Goal: Information Seeking & Learning: Learn about a topic

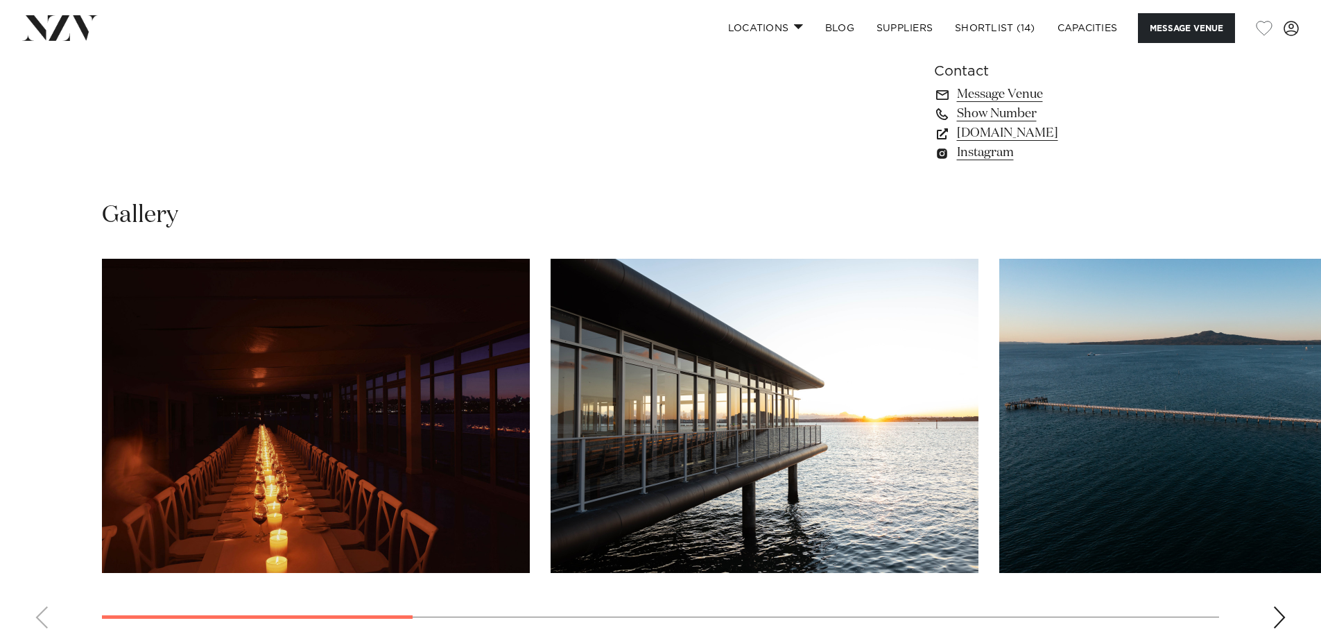
scroll to position [1457, 0]
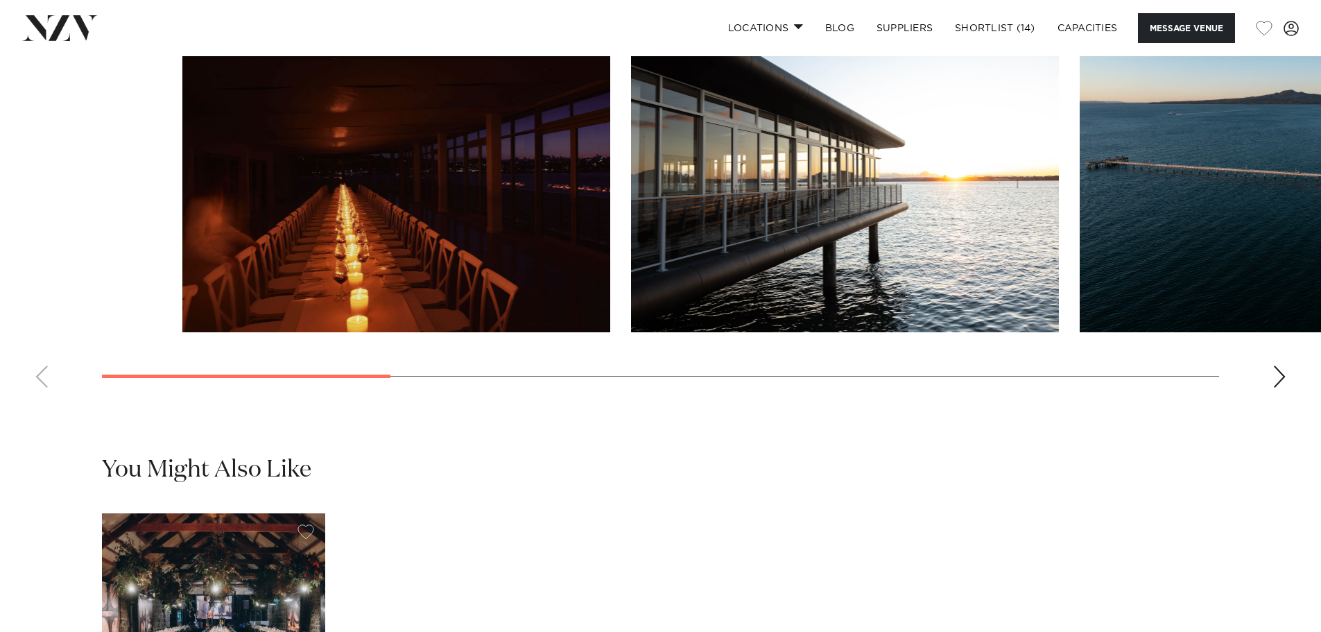
click at [677, 399] on swiper-container at bounding box center [660, 208] width 1321 height 381
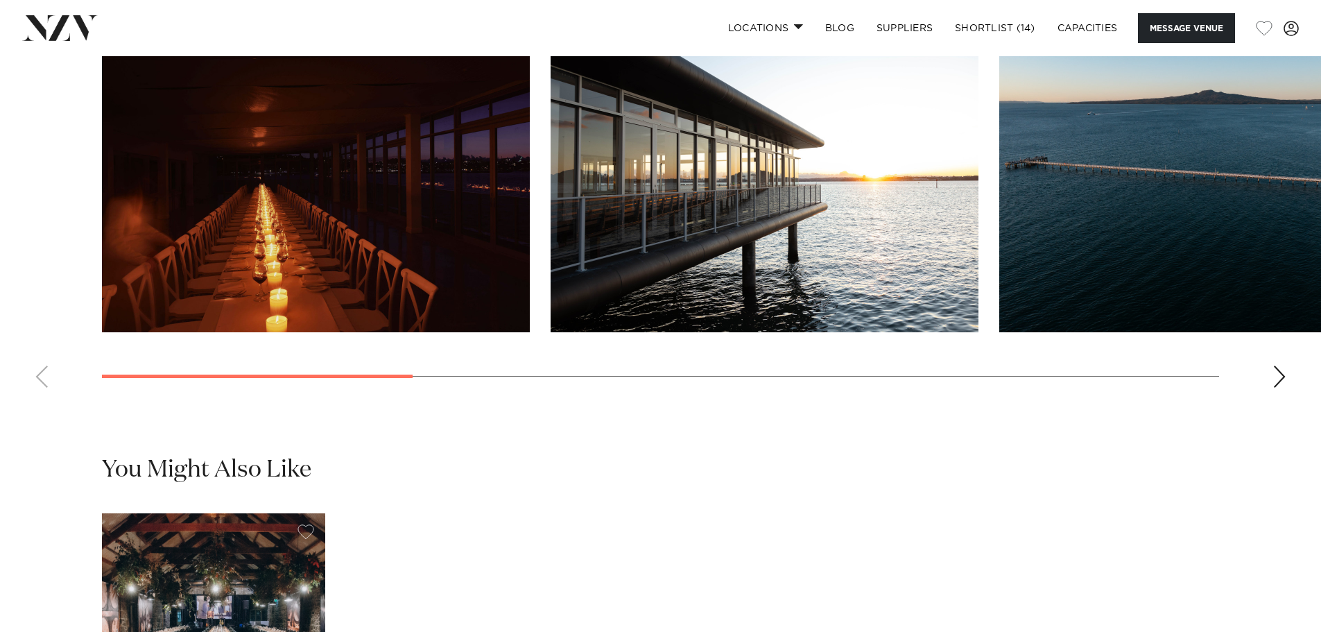
click at [1281, 388] on div "Next slide" at bounding box center [1280, 377] width 14 height 22
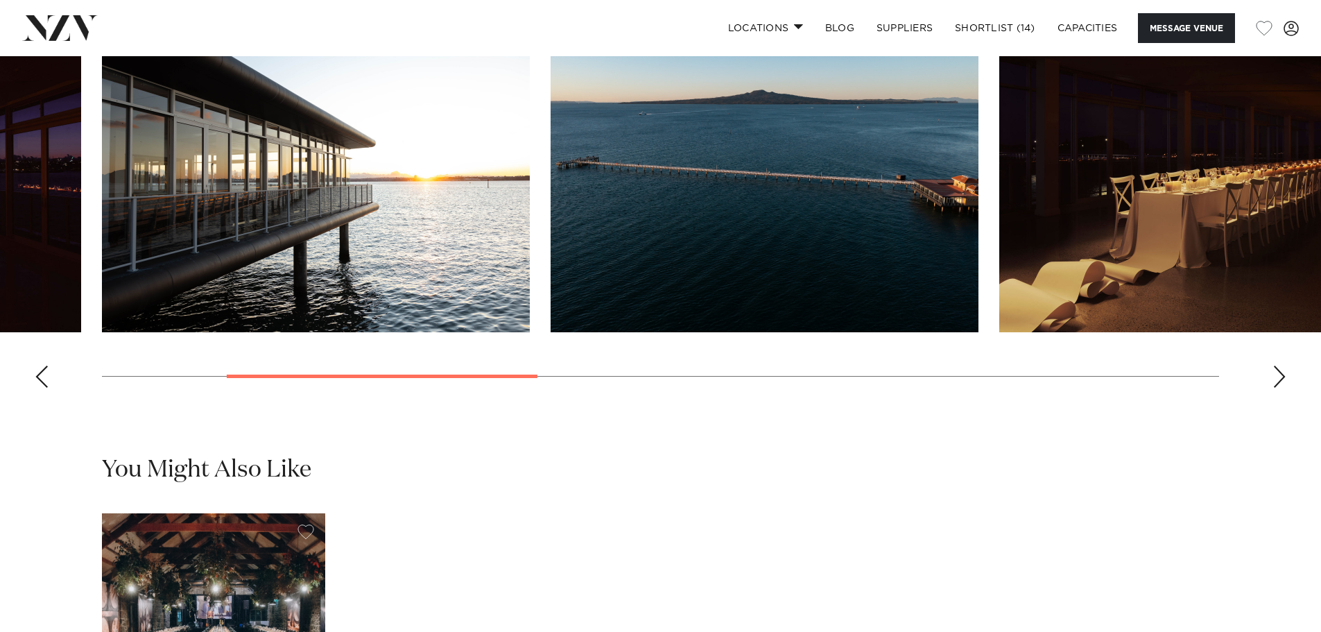
click at [1281, 388] on div "Next slide" at bounding box center [1280, 377] width 14 height 22
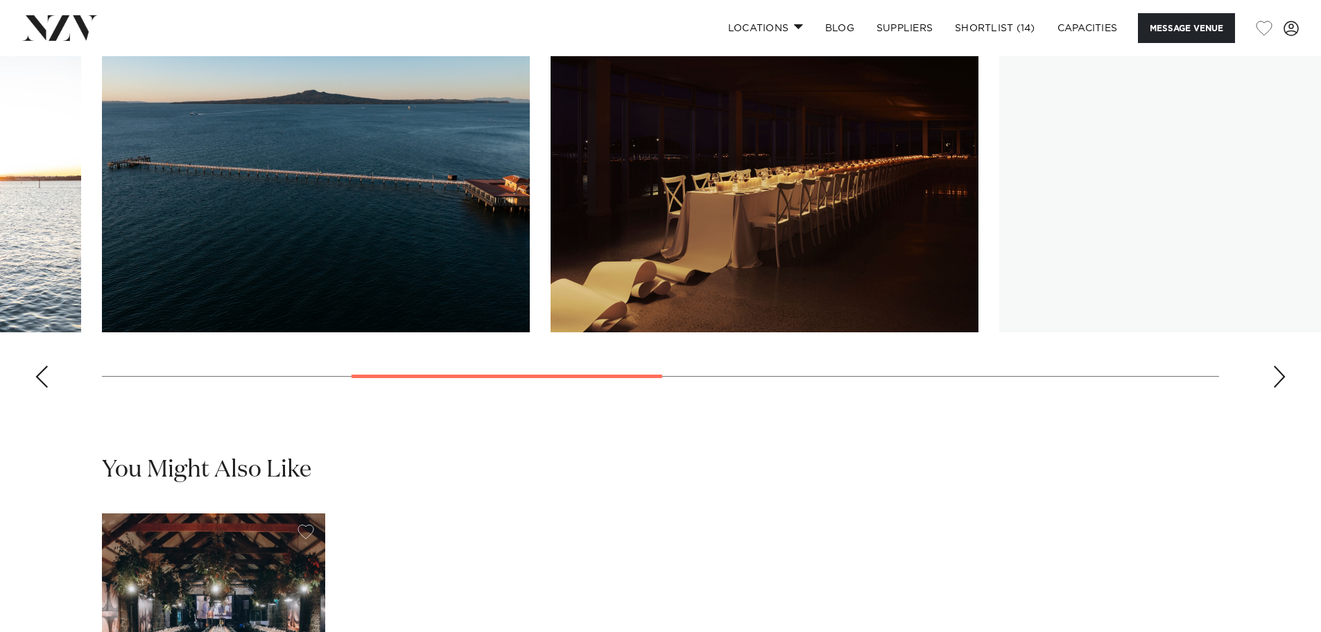
click at [1281, 388] on div "Next slide" at bounding box center [1280, 377] width 14 height 22
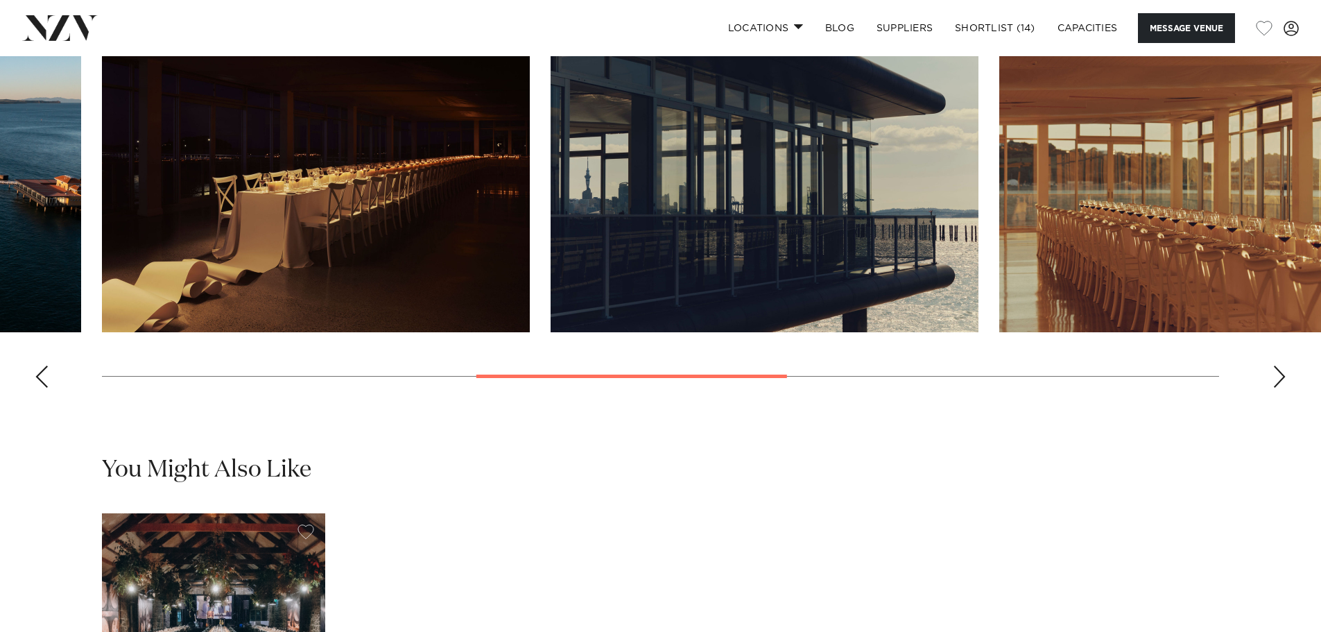
click at [1281, 388] on div "Next slide" at bounding box center [1280, 377] width 14 height 22
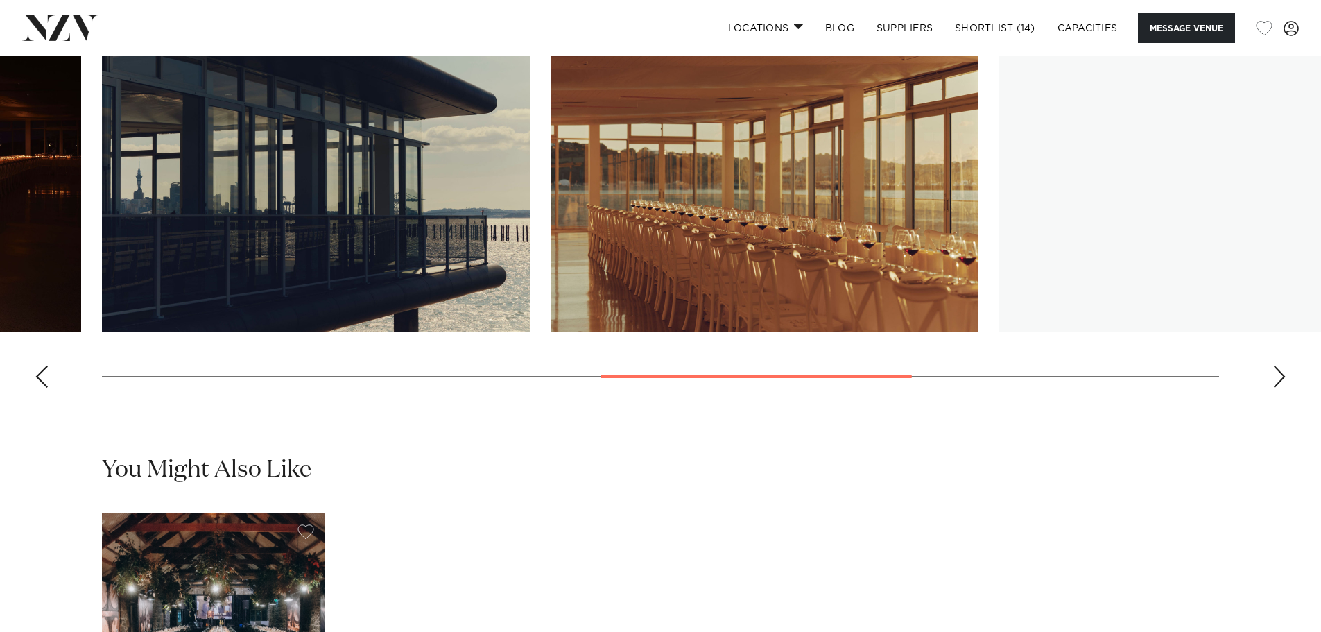
click at [1281, 388] on div "Next slide" at bounding box center [1280, 377] width 14 height 22
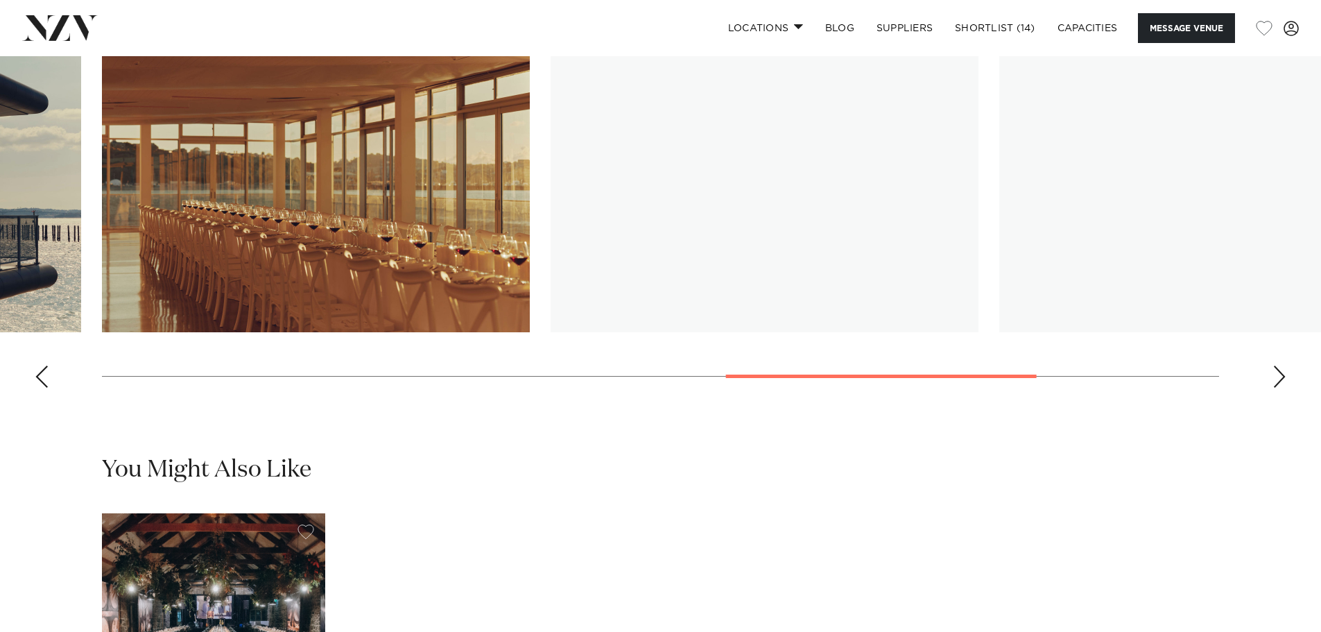
click at [1281, 388] on div "Next slide" at bounding box center [1280, 377] width 14 height 22
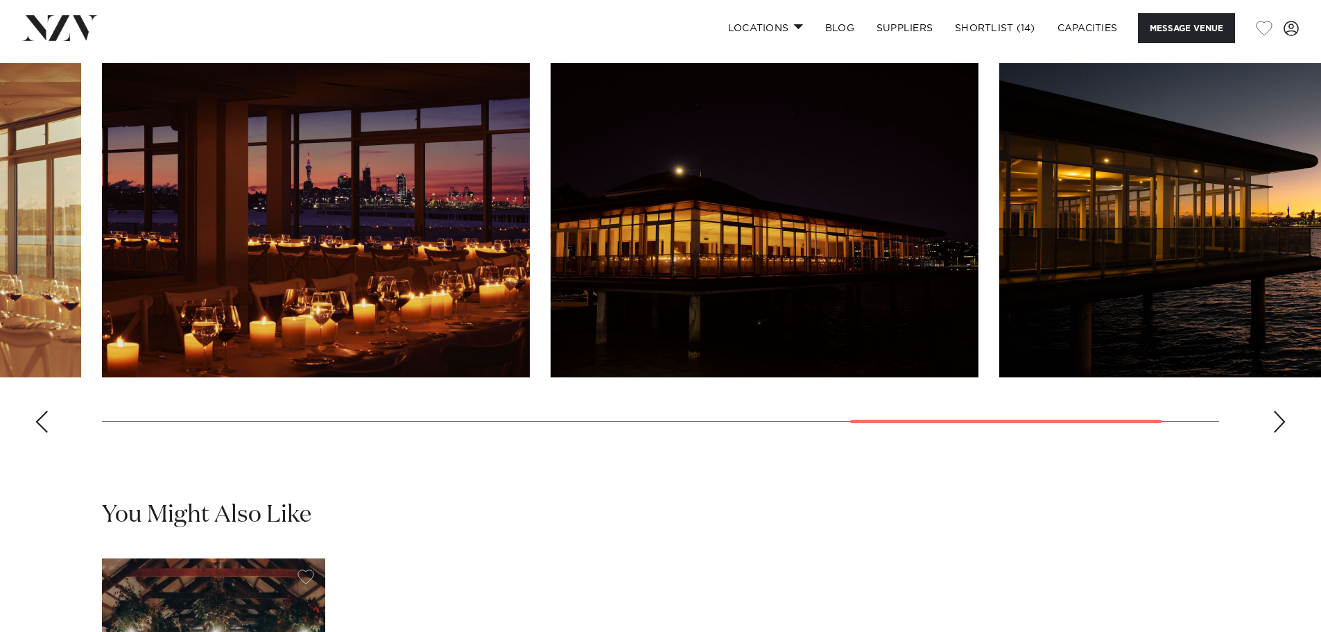
scroll to position [1387, 0]
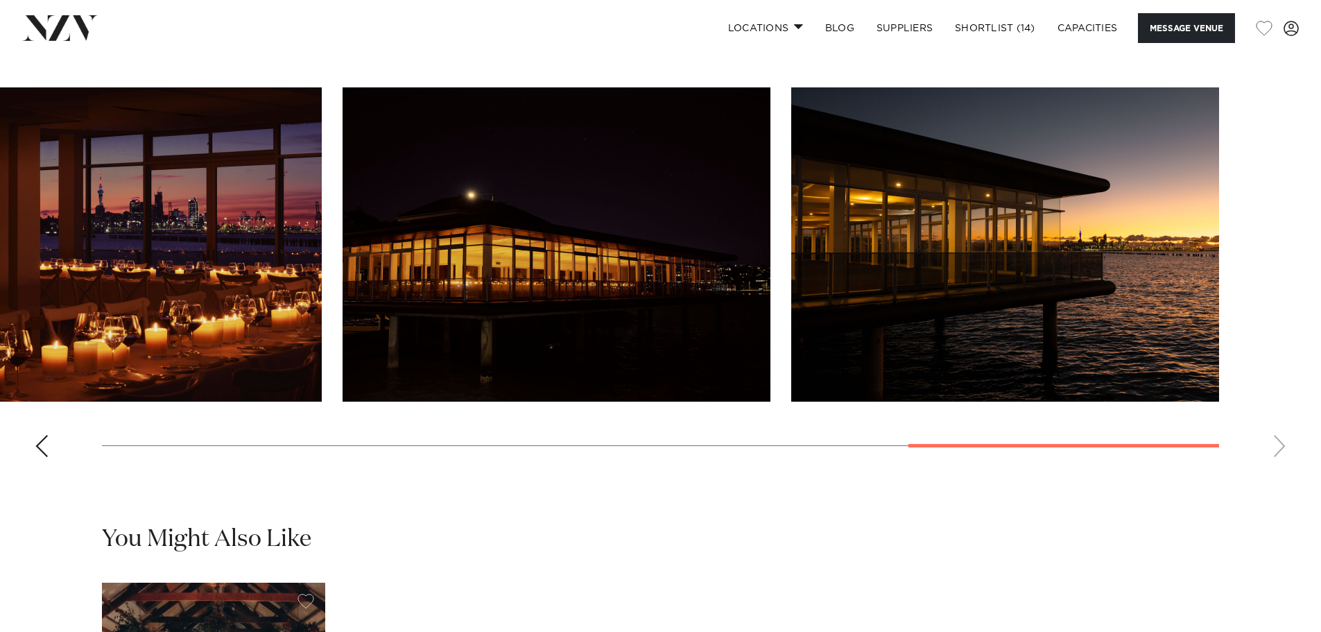
click at [1186, 463] on swiper-container at bounding box center [660, 277] width 1321 height 381
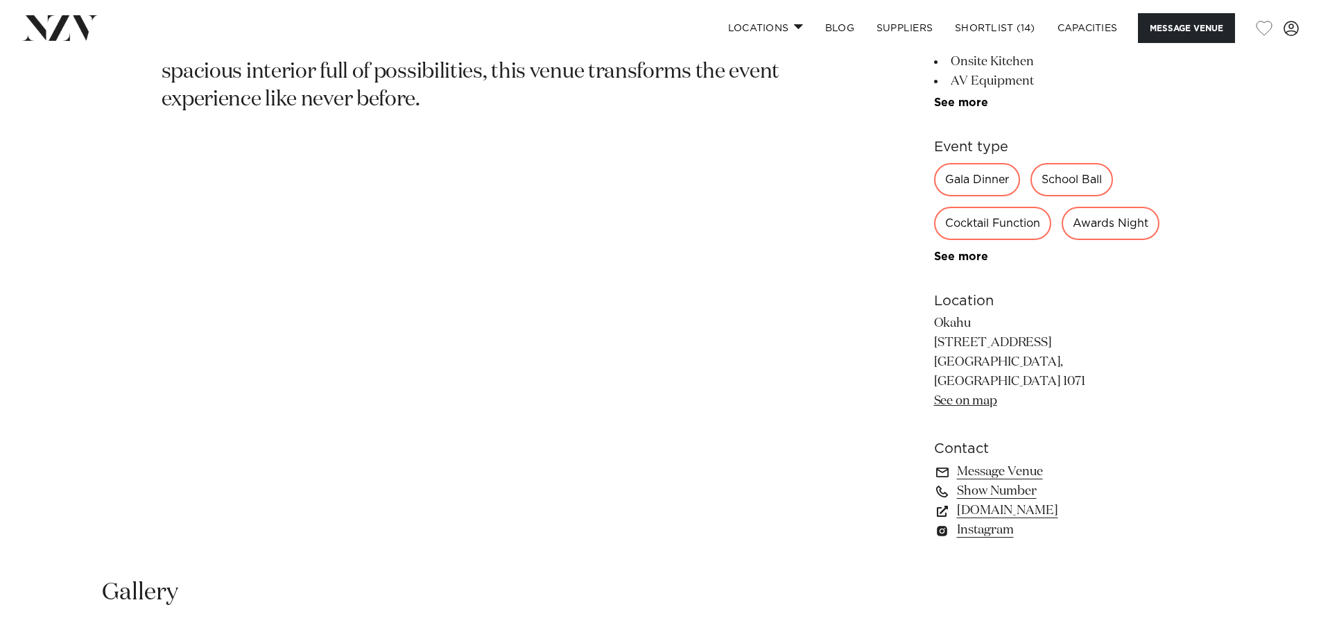
scroll to position [832, 0]
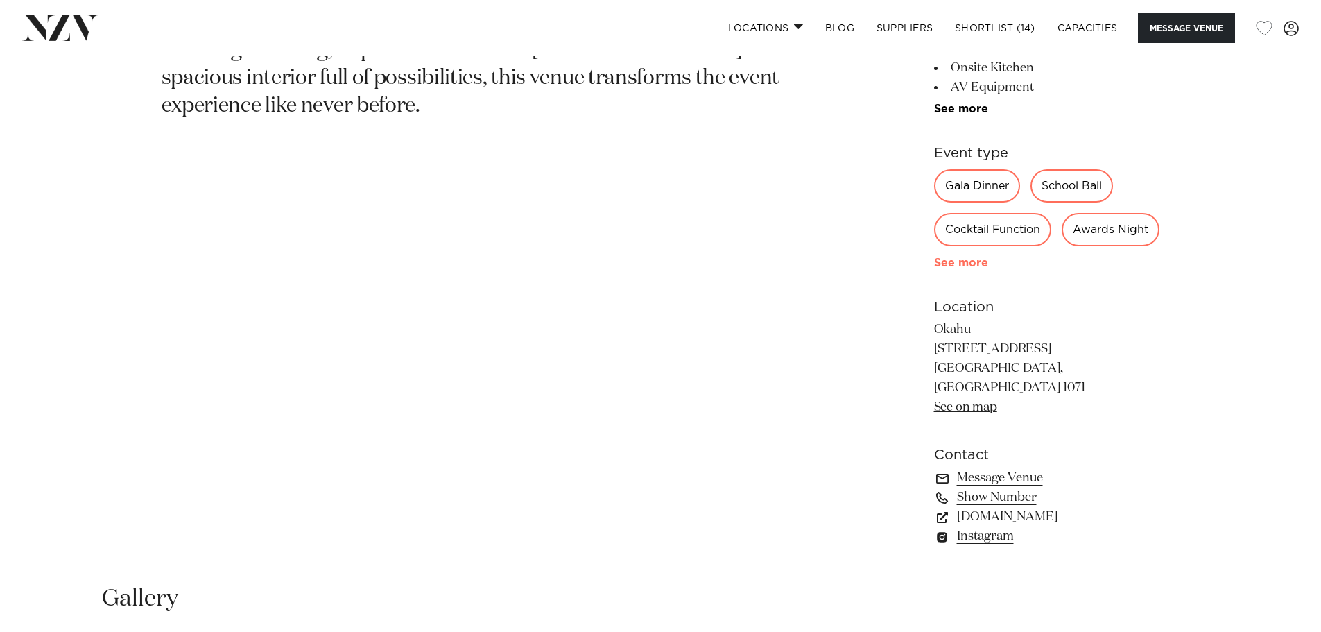
click at [972, 268] on link "See more" at bounding box center [988, 262] width 108 height 11
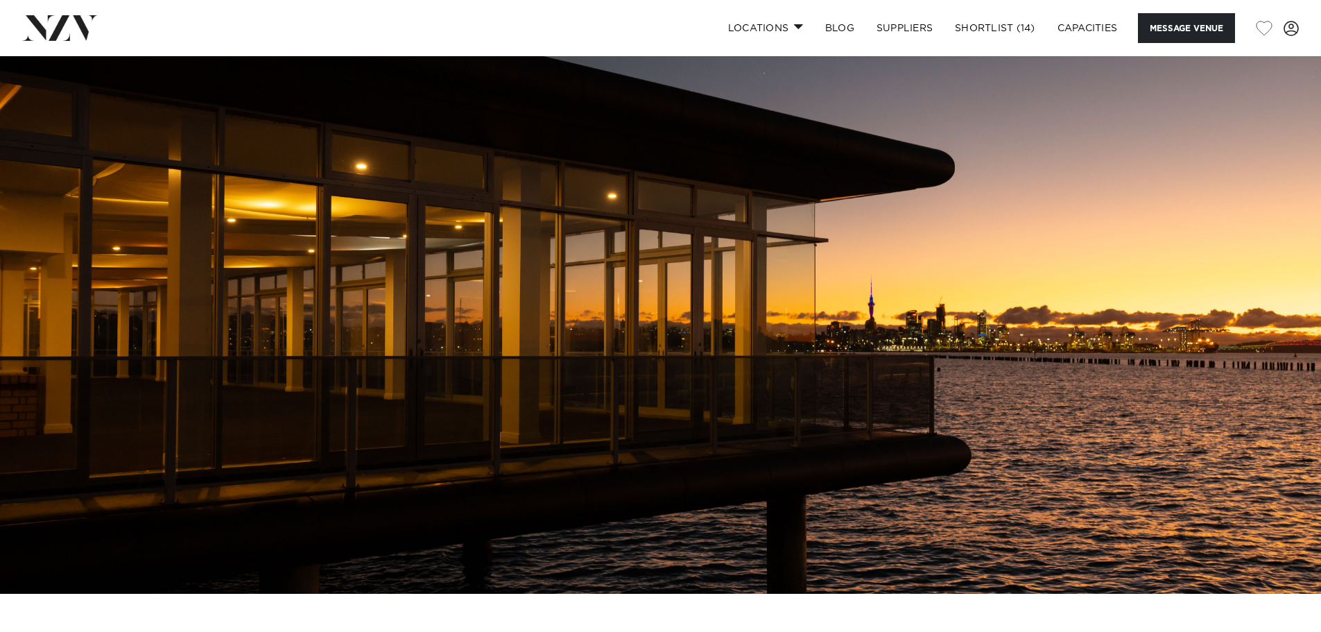
scroll to position [69, 0]
